Goal: Transaction & Acquisition: Purchase product/service

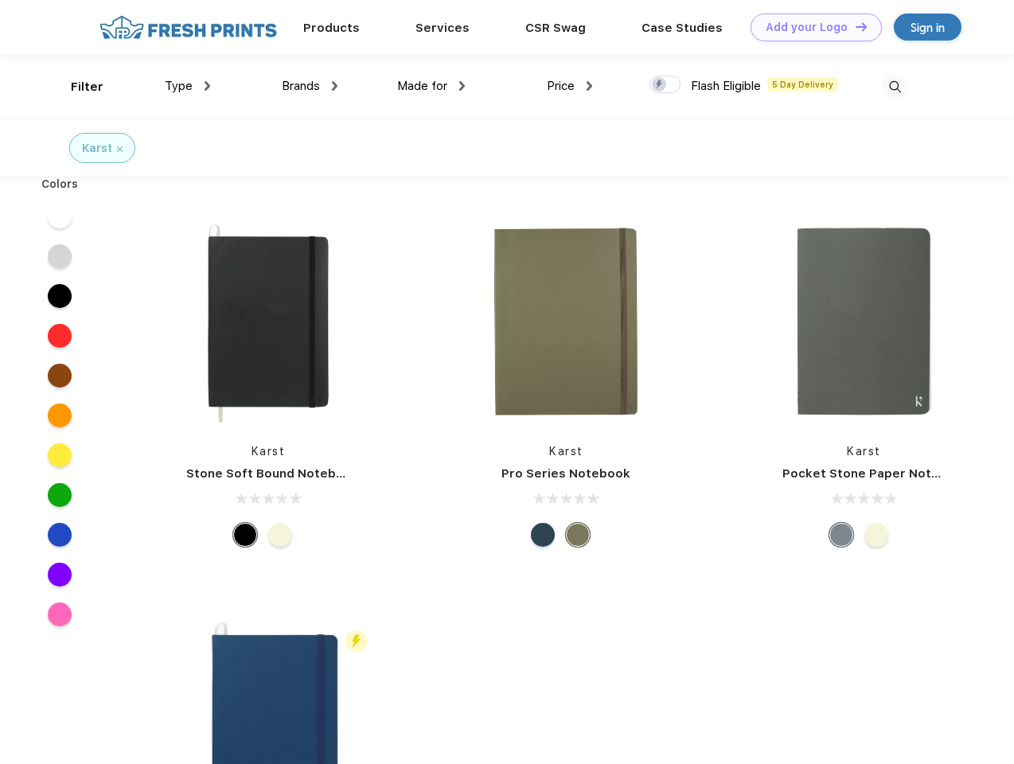
scroll to position [1, 0]
click at [810, 27] on link "Add your Logo Design Tool" at bounding box center [815, 28] width 131 height 28
click at [0, 0] on div "Design Tool" at bounding box center [0, 0] width 0 height 0
click at [854, 26] on link "Add your Logo Design Tool" at bounding box center [815, 28] width 131 height 28
click at [76, 87] on div "Filter" at bounding box center [87, 87] width 33 height 18
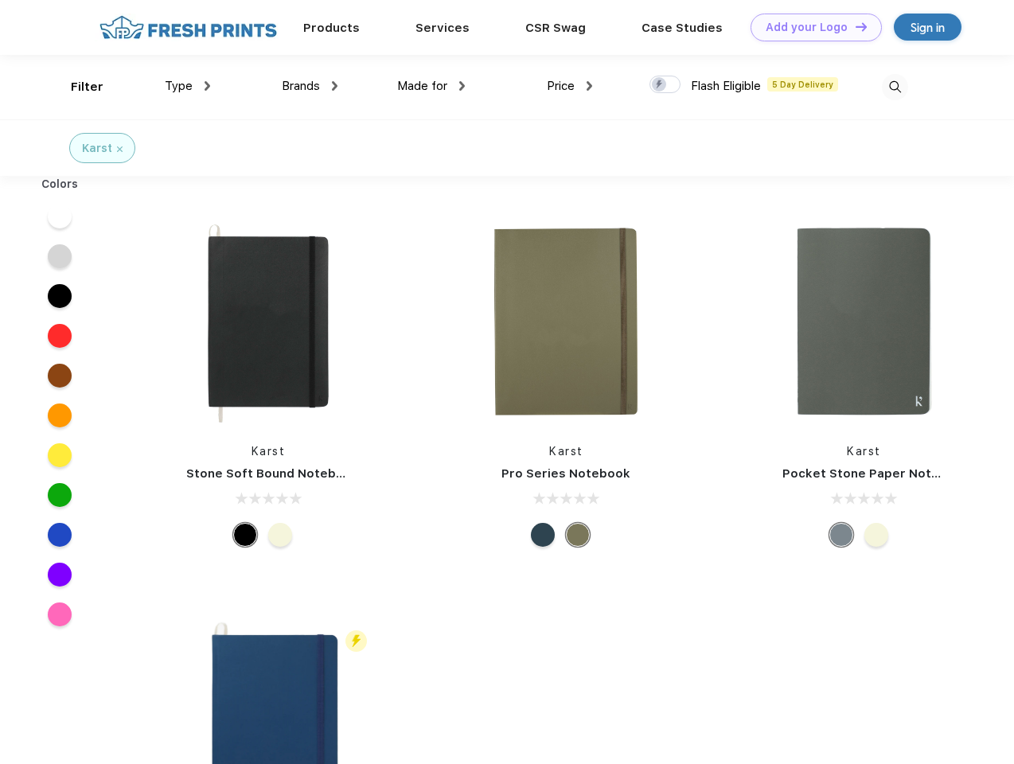
click at [188, 86] on span "Type" at bounding box center [179, 86] width 28 height 14
click at [310, 86] on span "Brands" at bounding box center [301, 86] width 38 height 14
click at [431, 86] on span "Made for" at bounding box center [422, 86] width 50 height 14
click at [570, 86] on span "Price" at bounding box center [561, 86] width 28 height 14
click at [665, 85] on div at bounding box center [664, 85] width 31 height 18
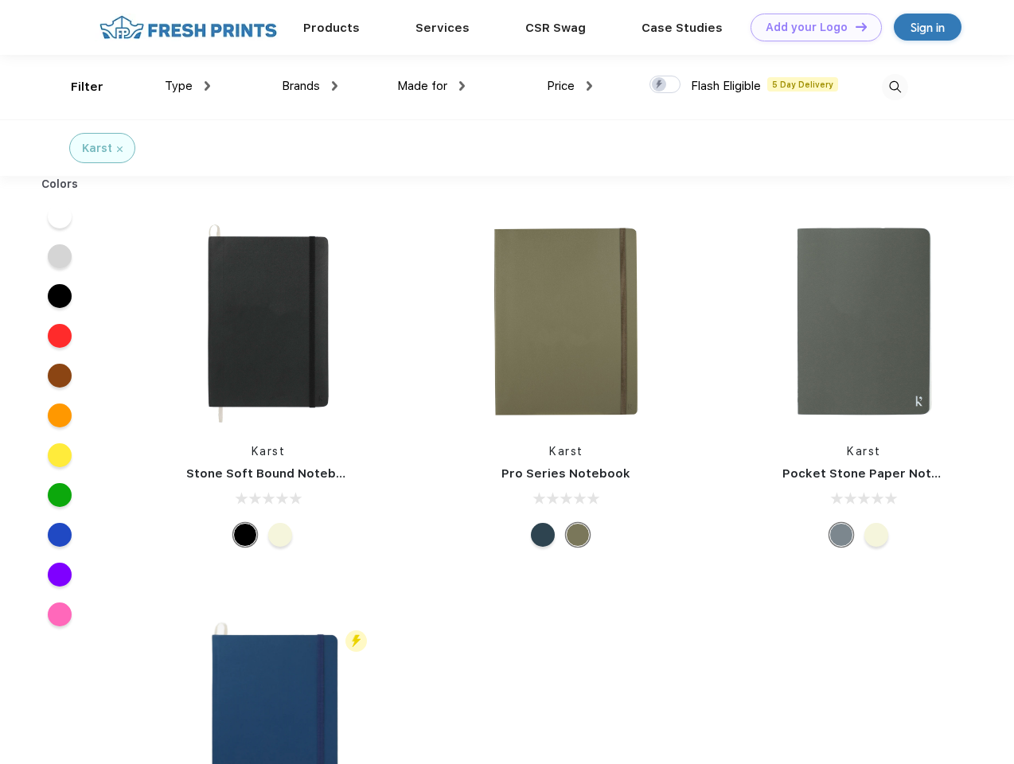
click at [660, 85] on input "checkbox" at bounding box center [654, 80] width 10 height 10
click at [894, 87] on img at bounding box center [895, 87] width 26 height 26
